Goal: Information Seeking & Learning: Learn about a topic

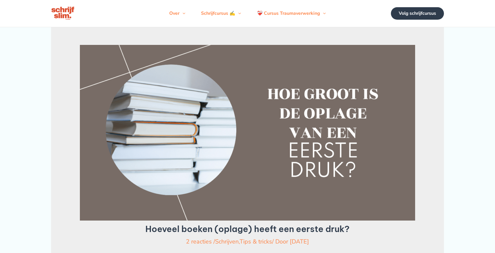
scroll to position [266, 0]
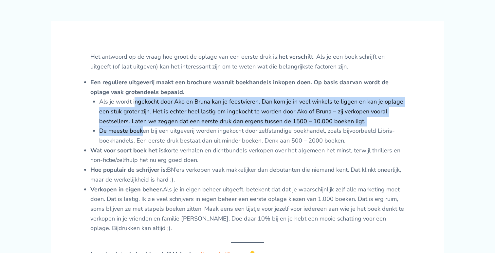
drag, startPoint x: 135, startPoint y: 108, endPoint x: 143, endPoint y: 138, distance: 30.8
click at [143, 138] on ul "Als je wordt ingekocht door Ako en Bruna kan je feestvieren. Dan kom je in veel…" at bounding box center [252, 121] width 306 height 49
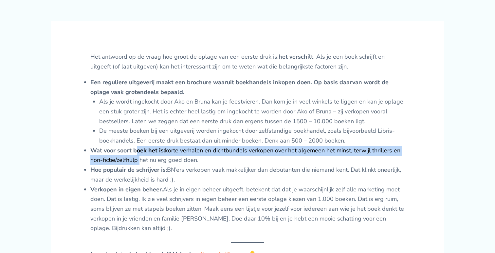
drag, startPoint x: 137, startPoint y: 167, endPoint x: 137, endPoint y: 155, distance: 11.8
click at [137, 155] on li "Wat voor soort boek het is: korte verhalen en dichtbundels verkopen over het al…" at bounding box center [247, 155] width 315 height 19
click at [136, 154] on strong "Wat voor soort boek het is:" at bounding box center [127, 150] width 75 height 8
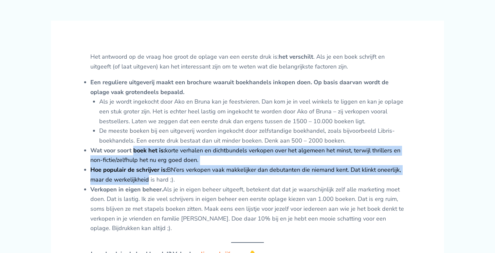
drag, startPoint x: 136, startPoint y: 156, endPoint x: 138, endPoint y: 187, distance: 30.5
click at [138, 187] on ul "Een reguliere uitgeverij maakt een brochure waaruit boekhandels inkopen doen. O…" at bounding box center [247, 156] width 315 height 156
click at [138, 184] on li "Hoe populair de schrijver is: BN’ers verkopen vaak makkelijker dan debutanten d…" at bounding box center [247, 174] width 315 height 19
drag, startPoint x: 138, startPoint y: 187, endPoint x: 138, endPoint y: 160, distance: 26.5
click at [138, 160] on ul "Een reguliere uitgeverij maakt een brochure waaruit boekhandels inkopen doen. O…" at bounding box center [247, 156] width 315 height 156
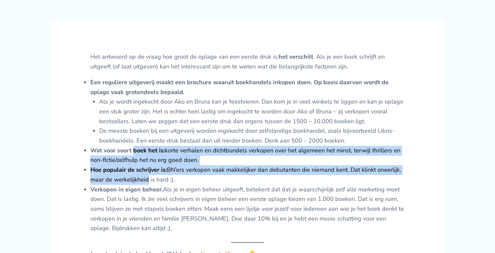
click at [138, 154] on strong "Wat voor soort boek het is:" at bounding box center [127, 150] width 75 height 8
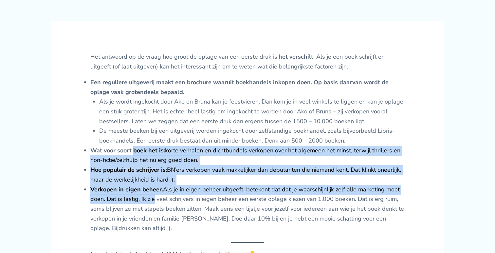
drag, startPoint x: 138, startPoint y: 161, endPoint x: 148, endPoint y: 211, distance: 51.5
click at [148, 211] on ul "Een reguliere uitgeverij maakt een brochure waaruit boekhandels inkopen doen. O…" at bounding box center [247, 156] width 315 height 156
click at [148, 211] on li "Verkopen in eigen beheer. Als je in eigen beheer uitgeeft, betekent dat dat je …" at bounding box center [247, 209] width 315 height 49
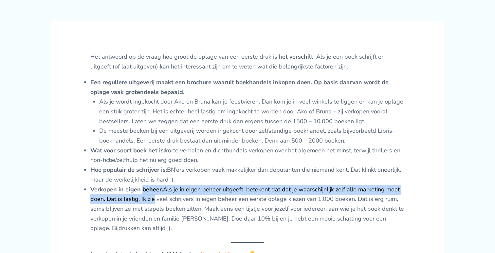
drag, startPoint x: 148, startPoint y: 211, endPoint x: 147, endPoint y: 195, distance: 15.8
click at [147, 195] on li "Verkopen in eigen beheer. Als je in eigen beheer uitgeeft, betekent dat dat je …" at bounding box center [247, 209] width 315 height 49
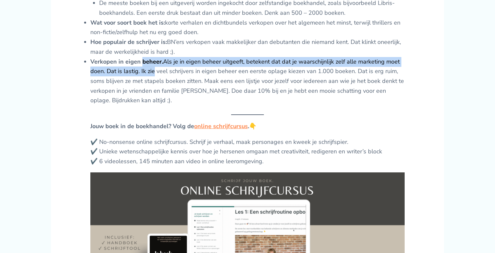
scroll to position [395, 0]
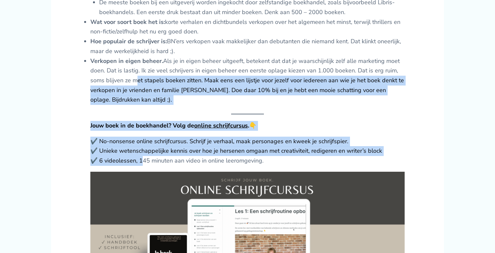
drag, startPoint x: 139, startPoint y: 164, endPoint x: 136, endPoint y: 87, distance: 76.7
click at [136, 87] on li "Verkopen in eigen beheer. Als je in eigen beheer uitgeeft, betekent dat dat je …" at bounding box center [247, 80] width 315 height 49
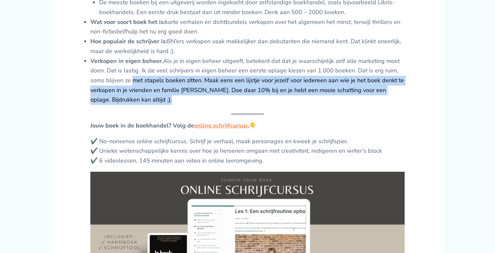
drag, startPoint x: 136, startPoint y: 87, endPoint x: 135, endPoint y: 121, distance: 33.8
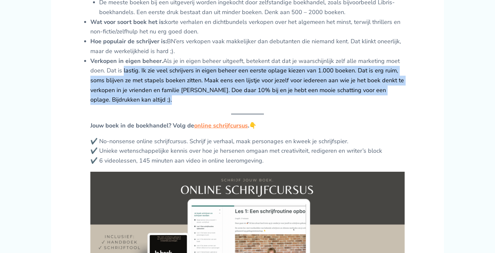
drag, startPoint x: 135, startPoint y: 115, endPoint x: 135, endPoint y: 82, distance: 32.8
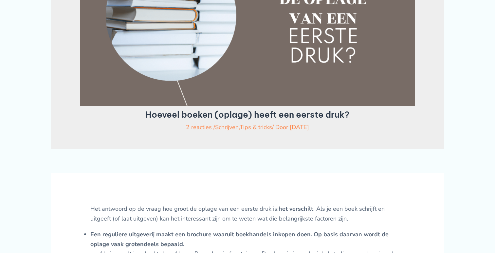
scroll to position [83, 0]
